Goal: Task Accomplishment & Management: Manage account settings

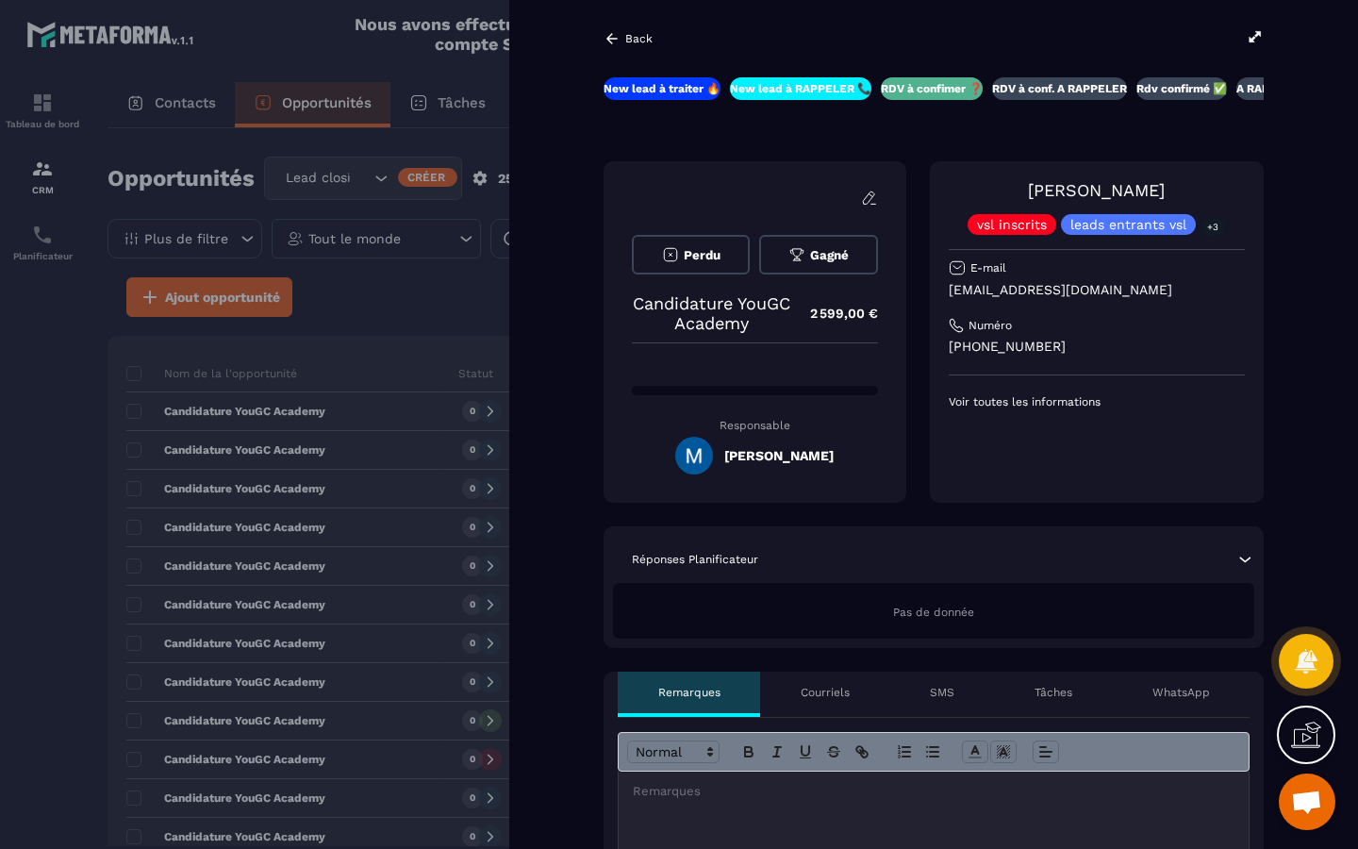
click at [1251, 37] on icon at bounding box center [1255, 36] width 17 height 17
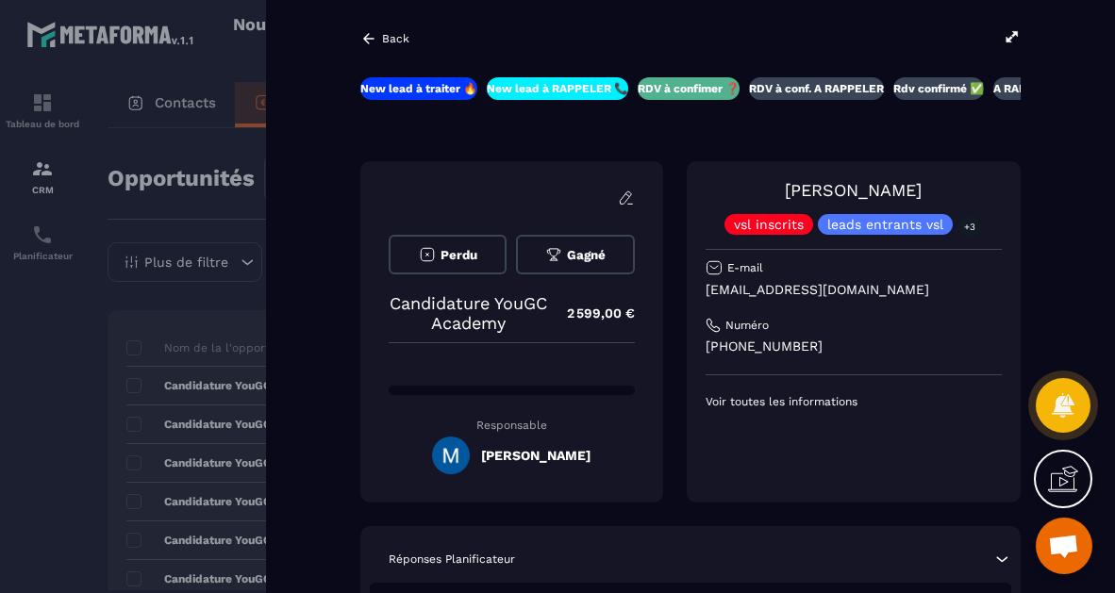
click at [365, 41] on icon at bounding box center [368, 38] width 17 height 17
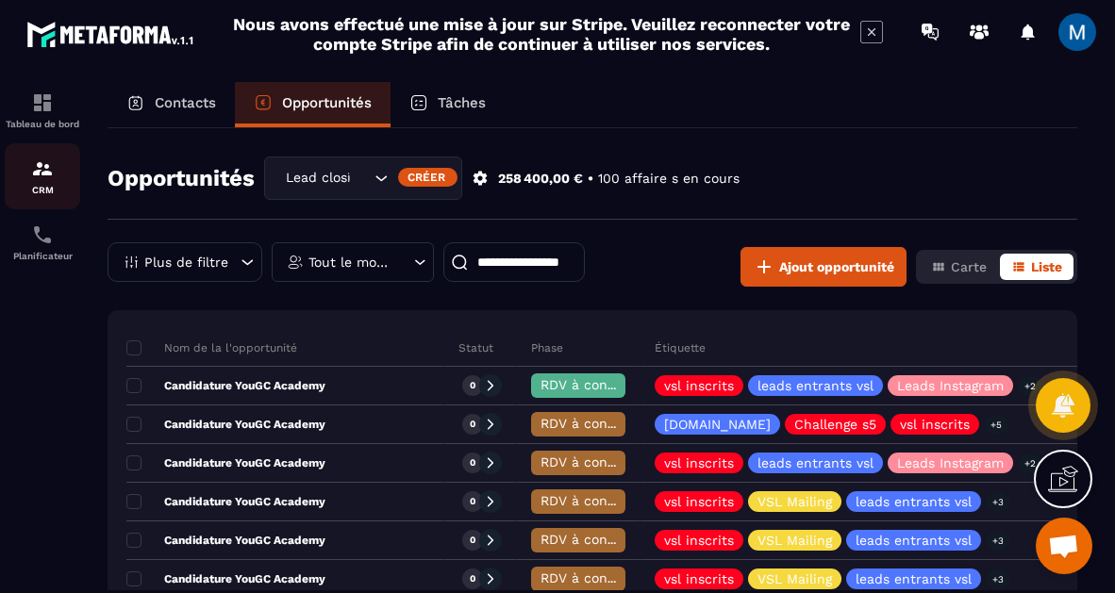
click at [49, 190] on p "CRM" at bounding box center [42, 190] width 75 height 10
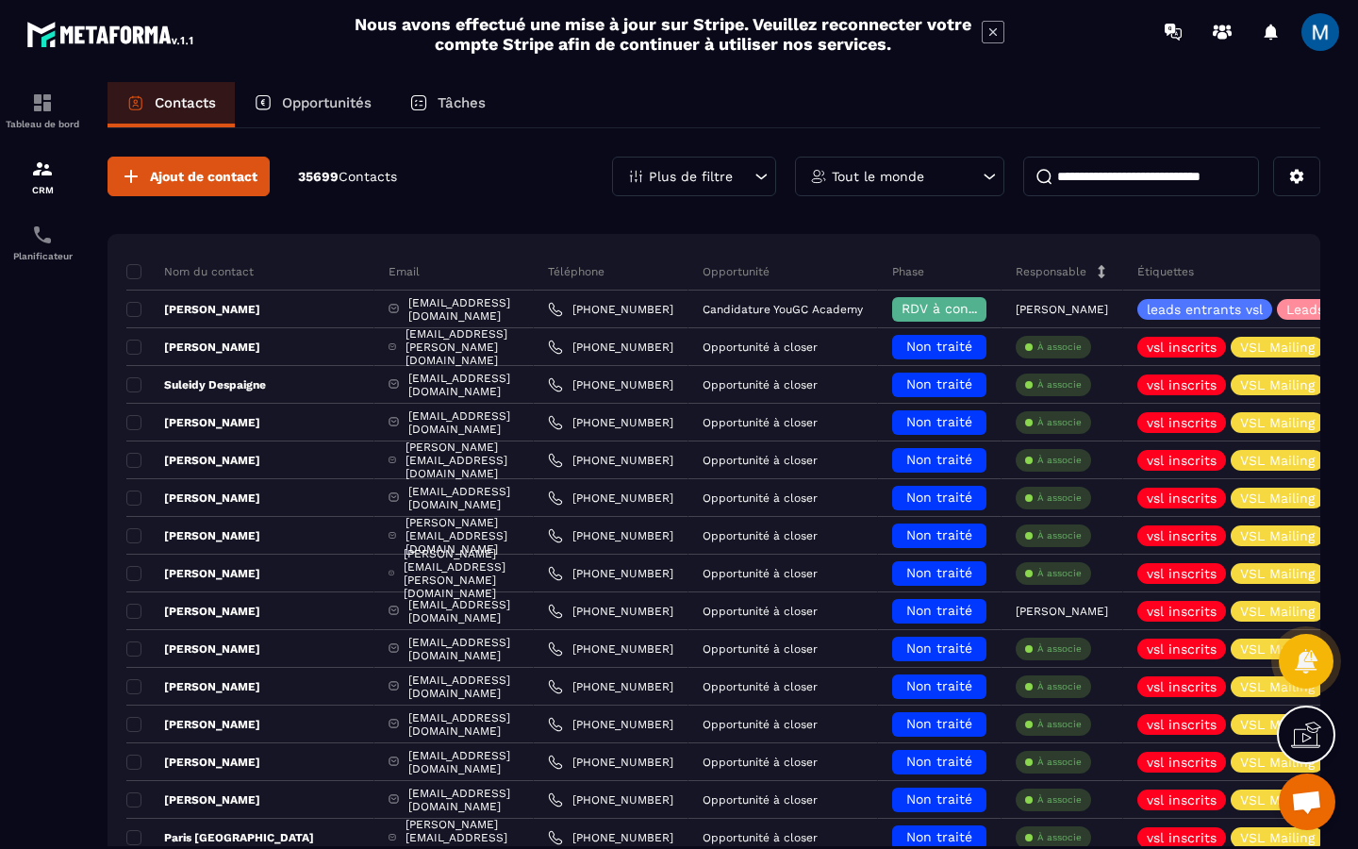
click at [355, 92] on div "Opportunités" at bounding box center [313, 104] width 156 height 45
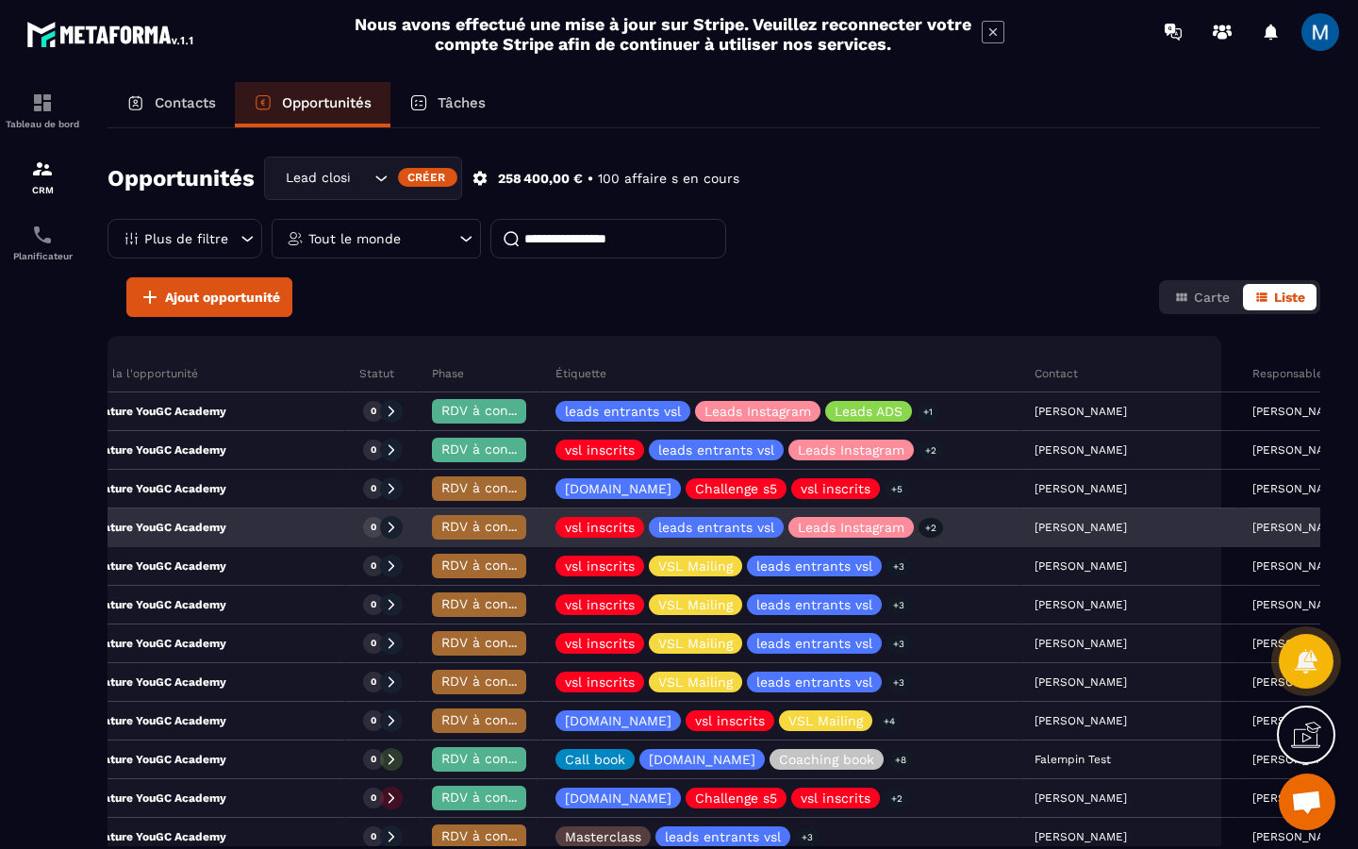
scroll to position [0, 105]
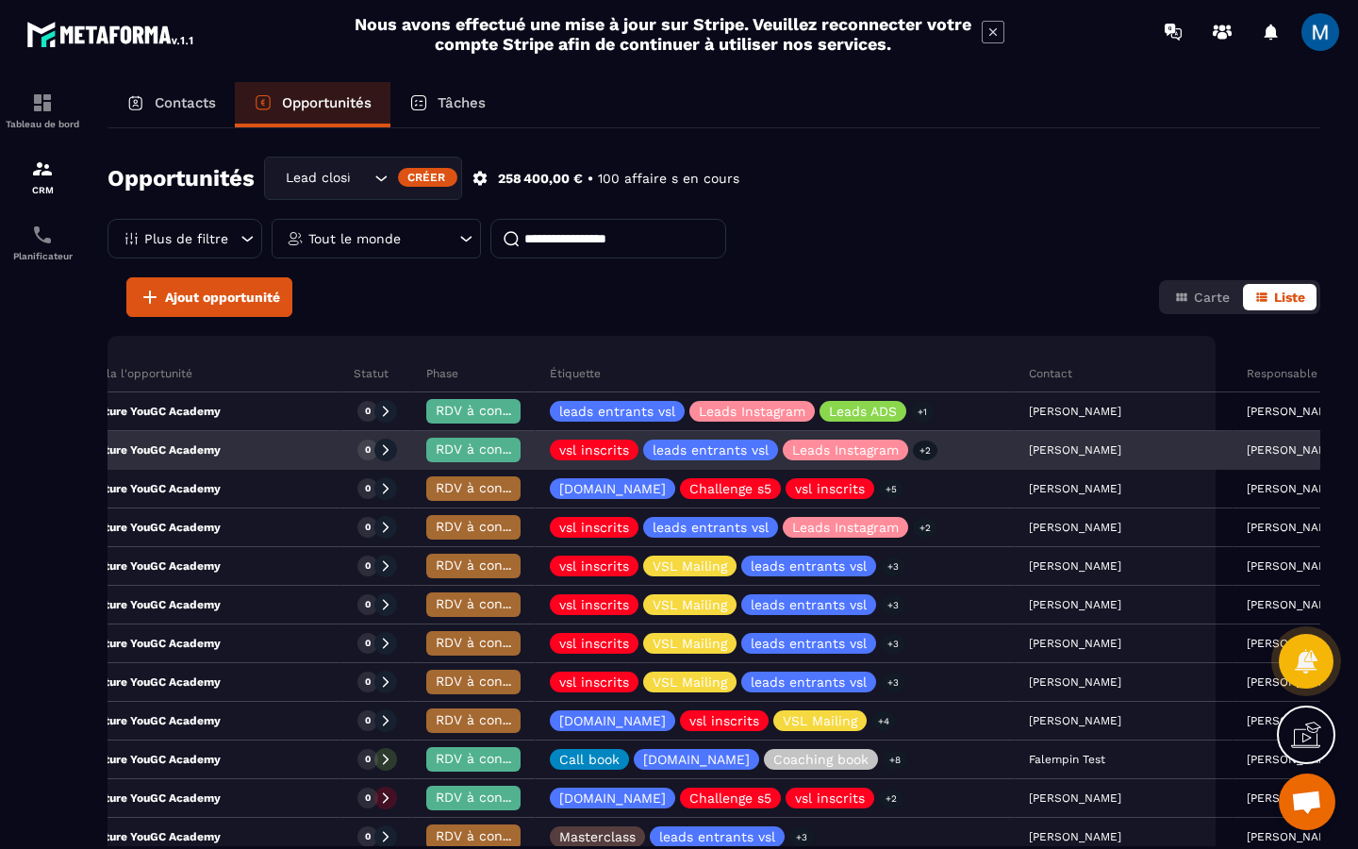
click at [436, 452] on span "RDV à confimer ❓" at bounding box center [497, 448] width 122 height 15
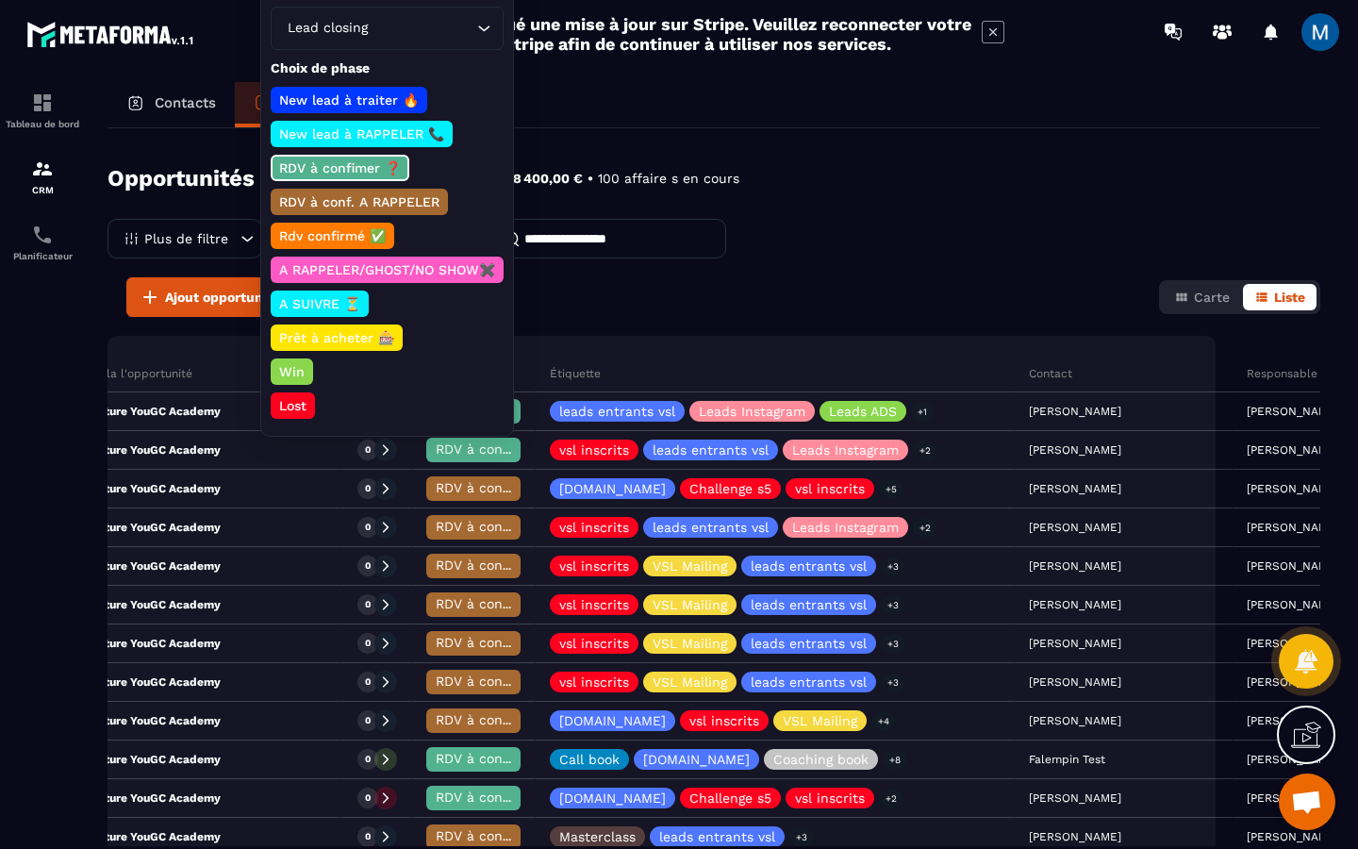
click at [380, 205] on p "RDV à conf. A RAPPELER" at bounding box center [359, 201] width 166 height 19
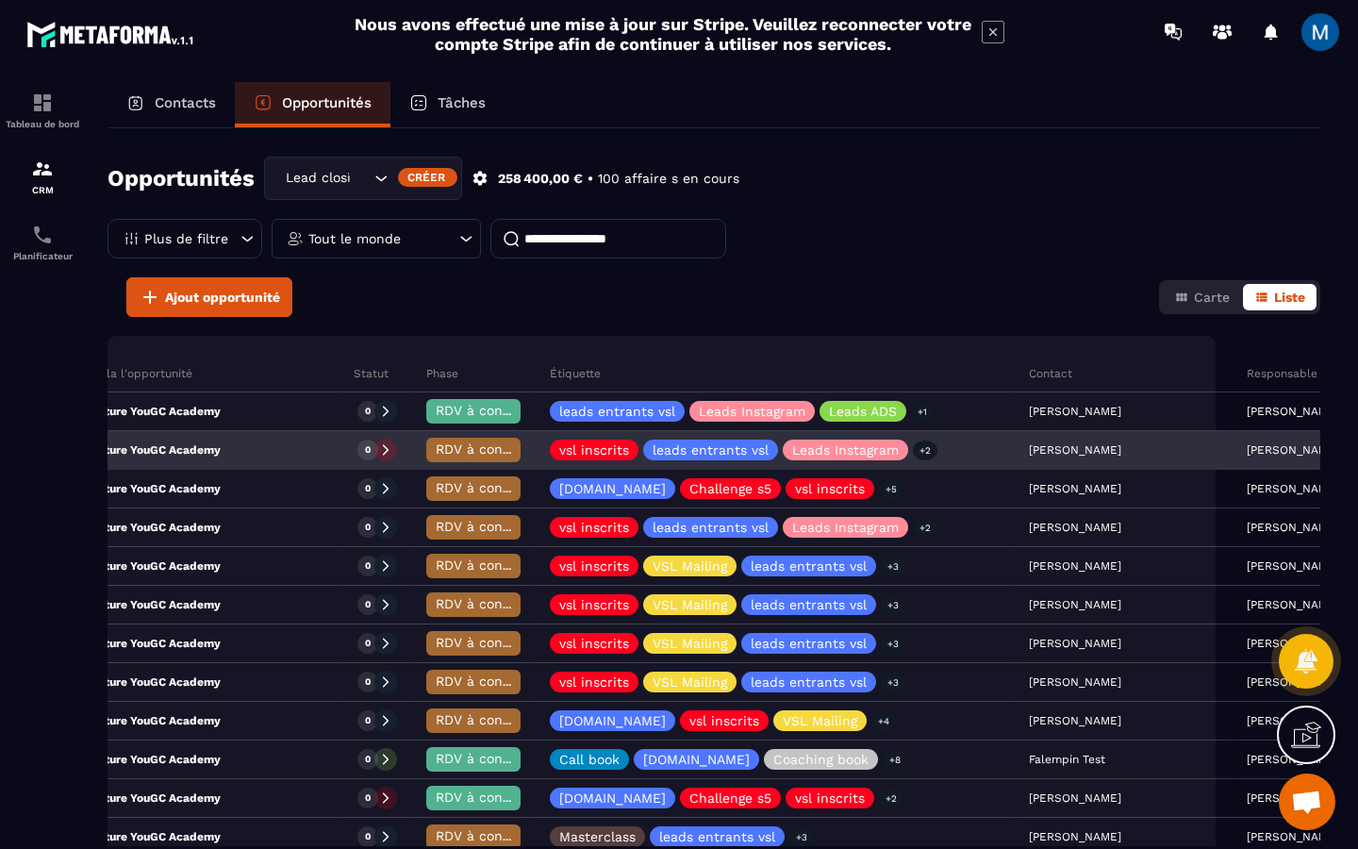
click at [436, 454] on span "RDV à conf. A RAPPELER" at bounding box center [515, 448] width 158 height 15
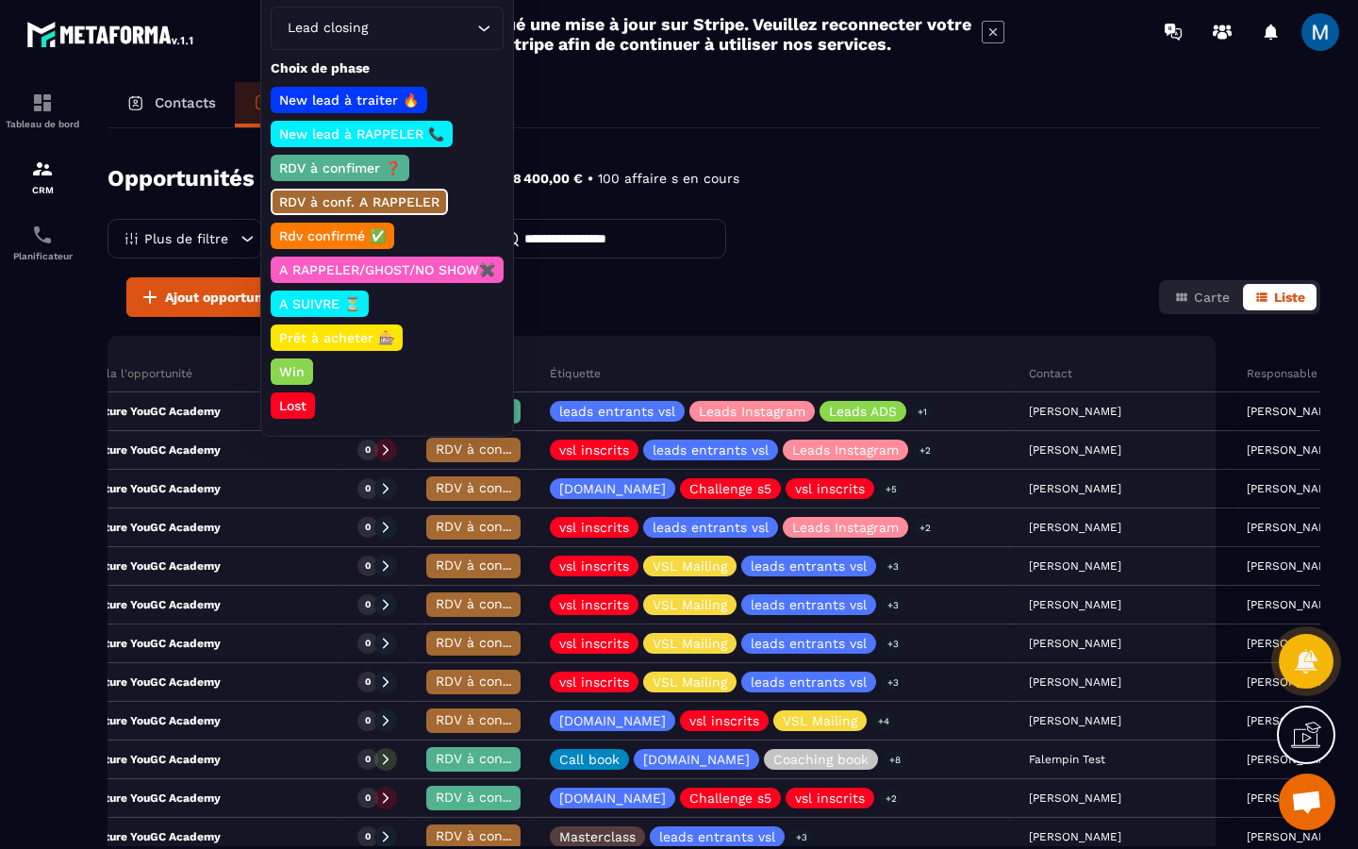
click at [354, 229] on p "Rdv confirmé ✅" at bounding box center [332, 235] width 112 height 19
